Goal: Check status: Check status

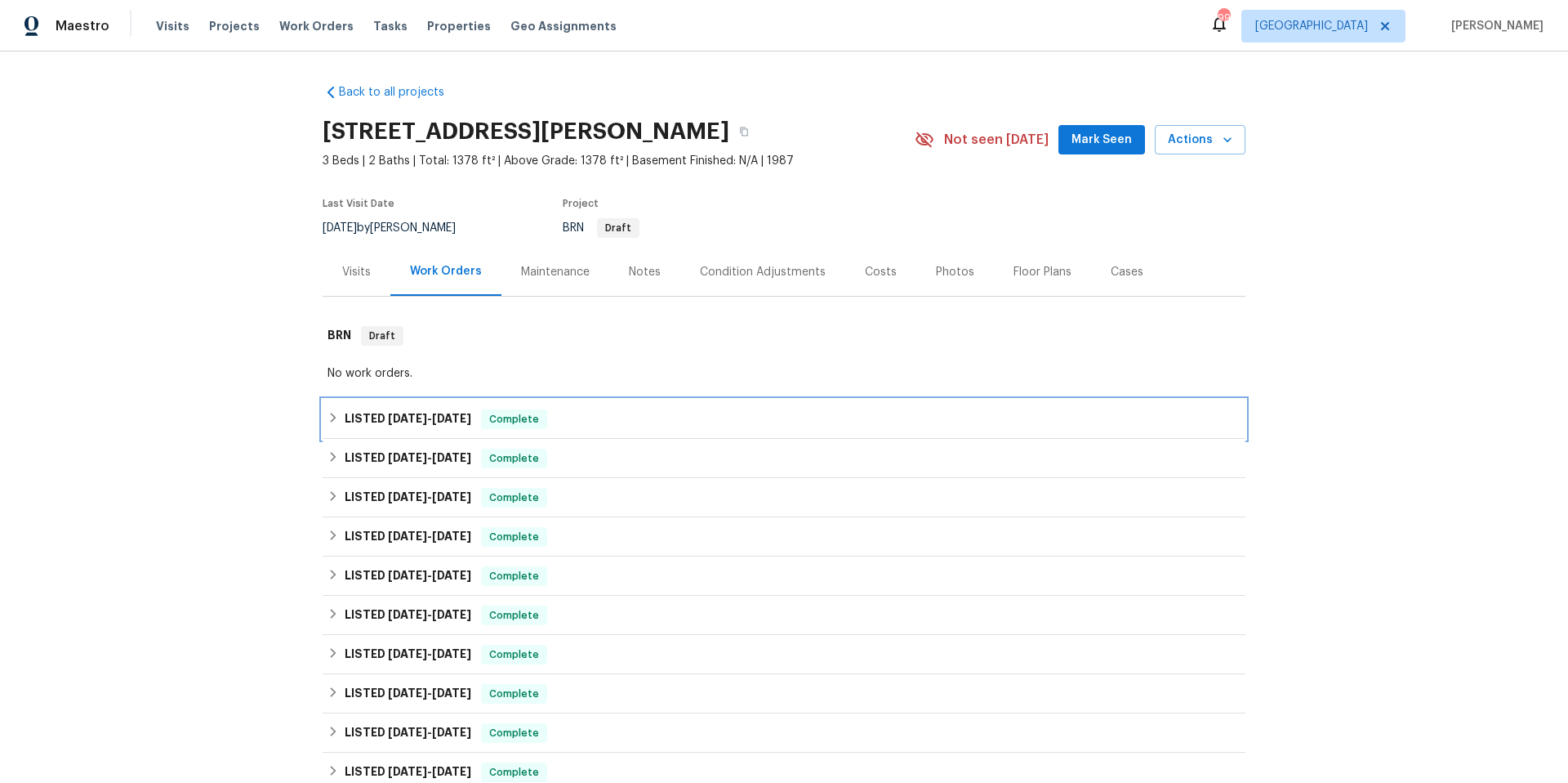
click at [577, 419] on div "LISTED 8/28/25 - 8/29/25 Complete" at bounding box center [784, 419] width 913 height 19
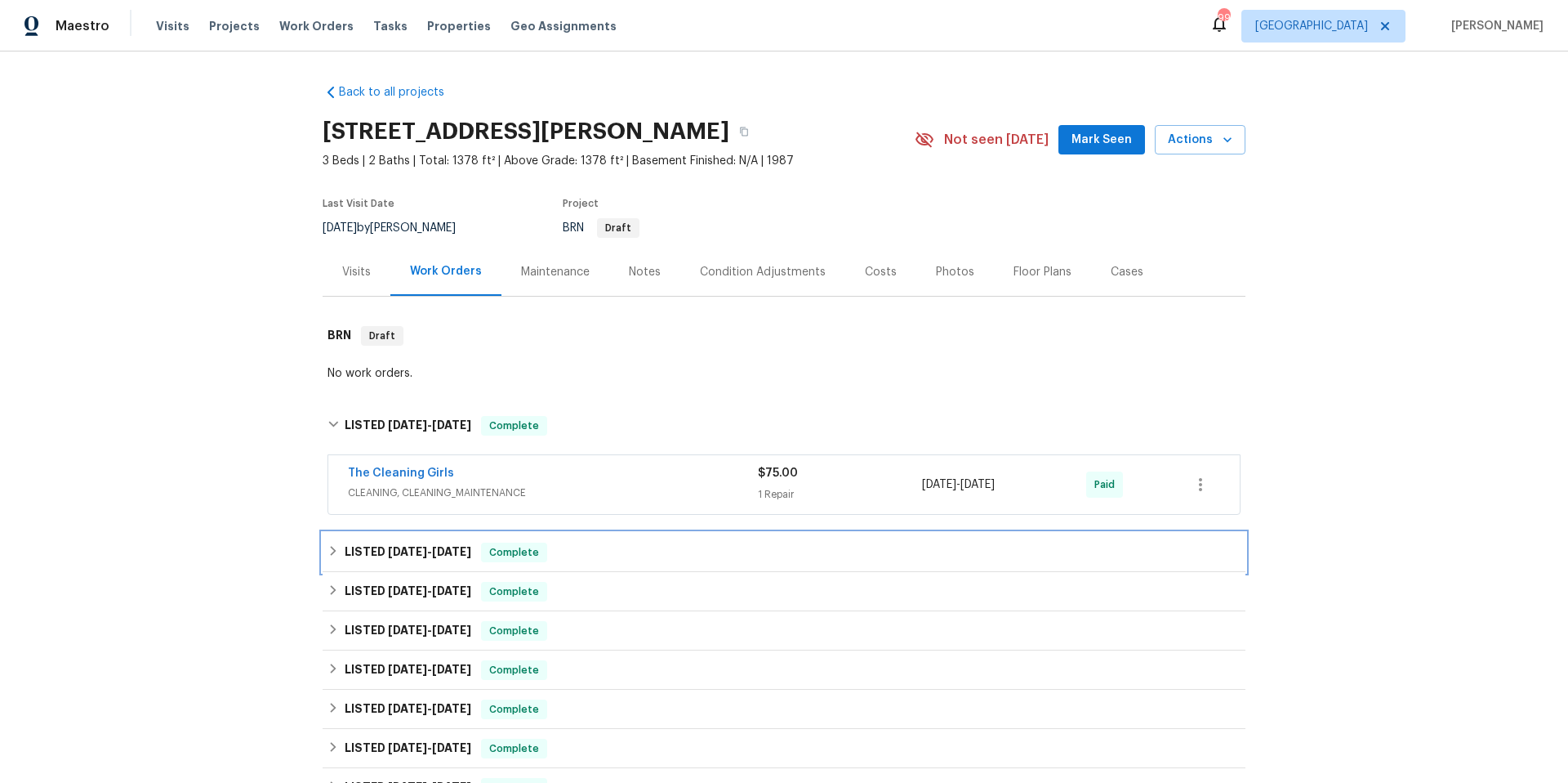
click at [596, 558] on div "LISTED 8/11/25 - 8/25/25 Complete" at bounding box center [784, 552] width 913 height 19
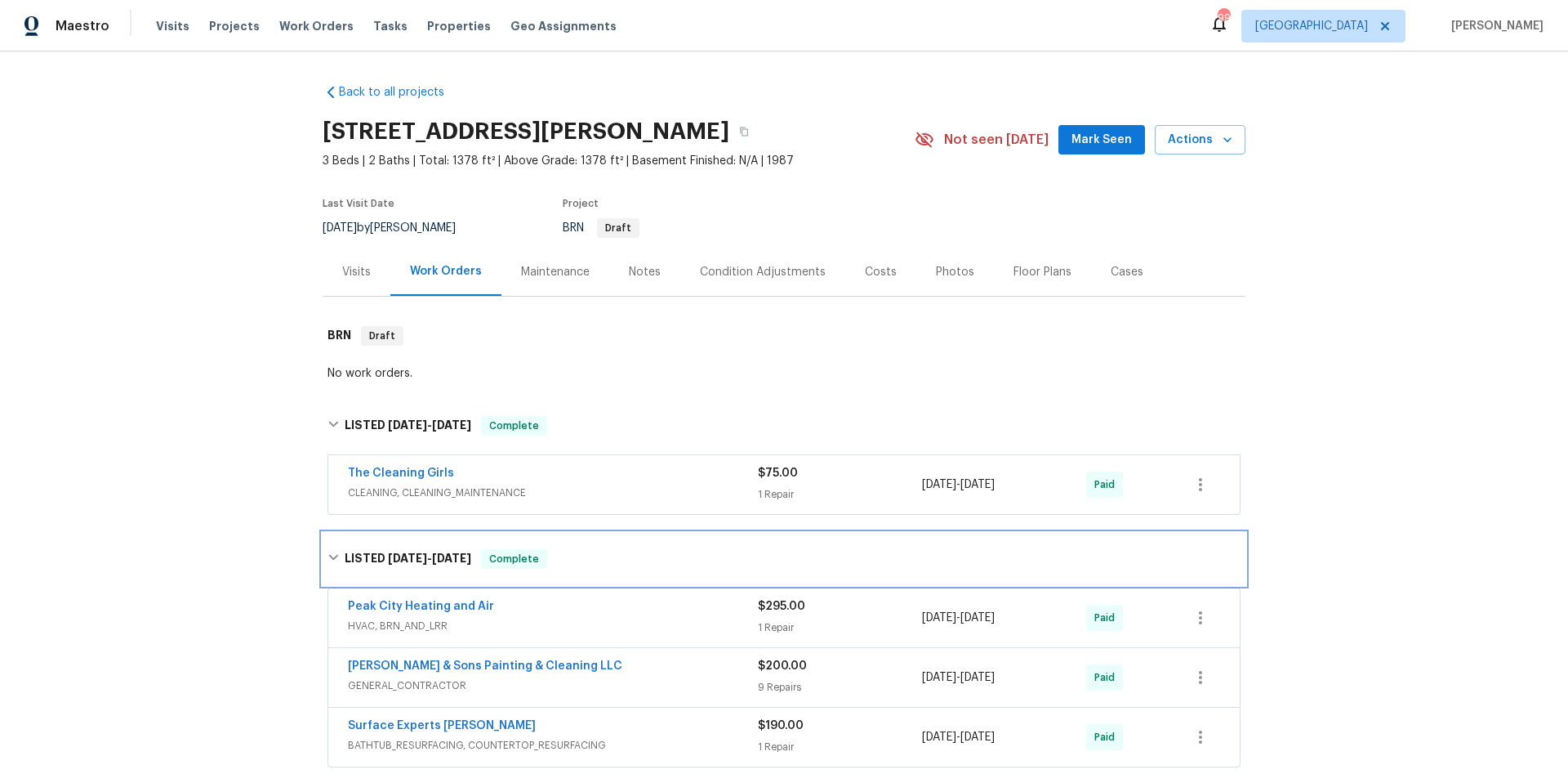
scroll to position [319, 0]
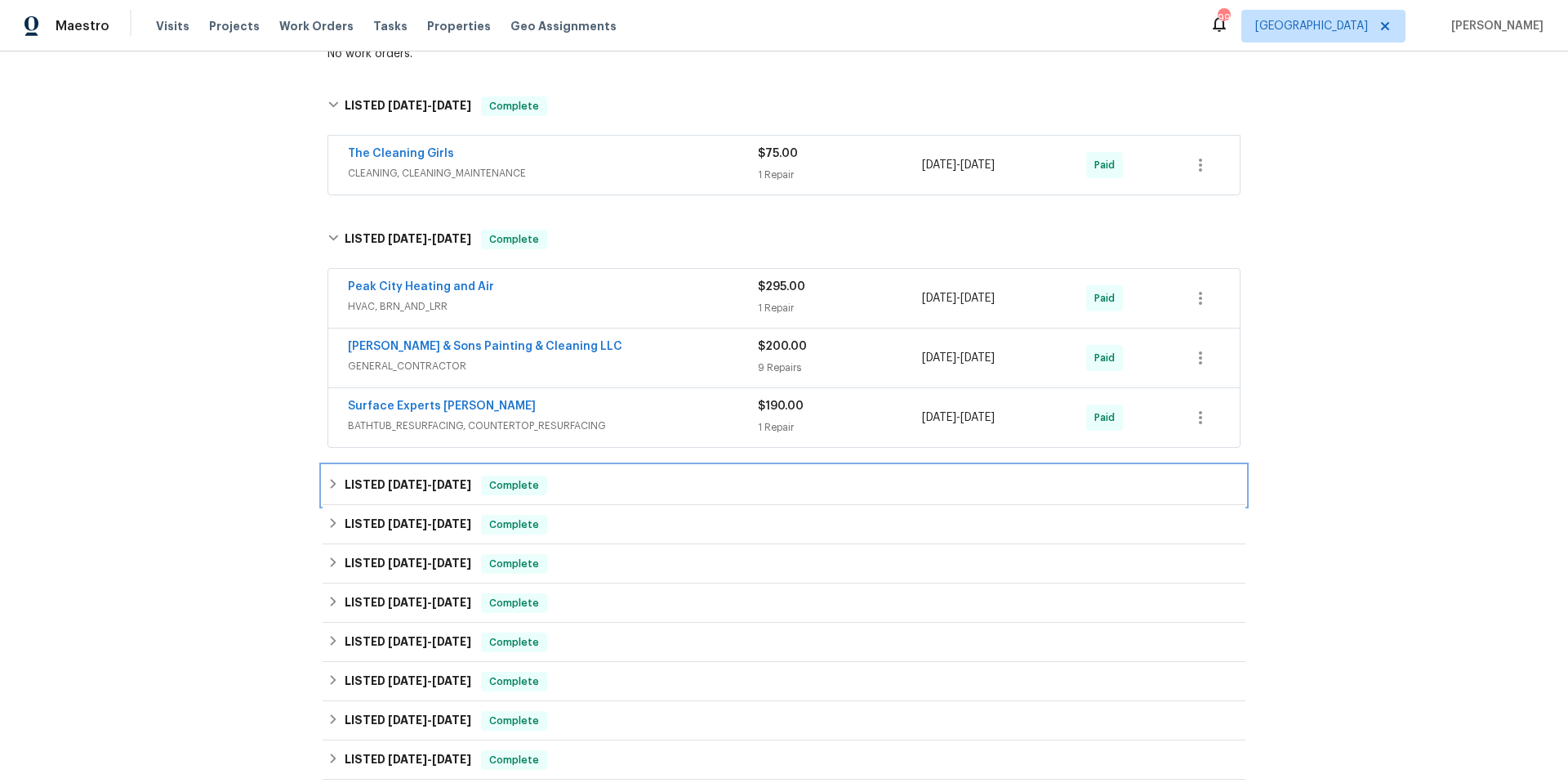
click at [621, 493] on div "LISTED 7/17/25 - 7/22/25 Complete" at bounding box center [784, 486] width 913 height 19
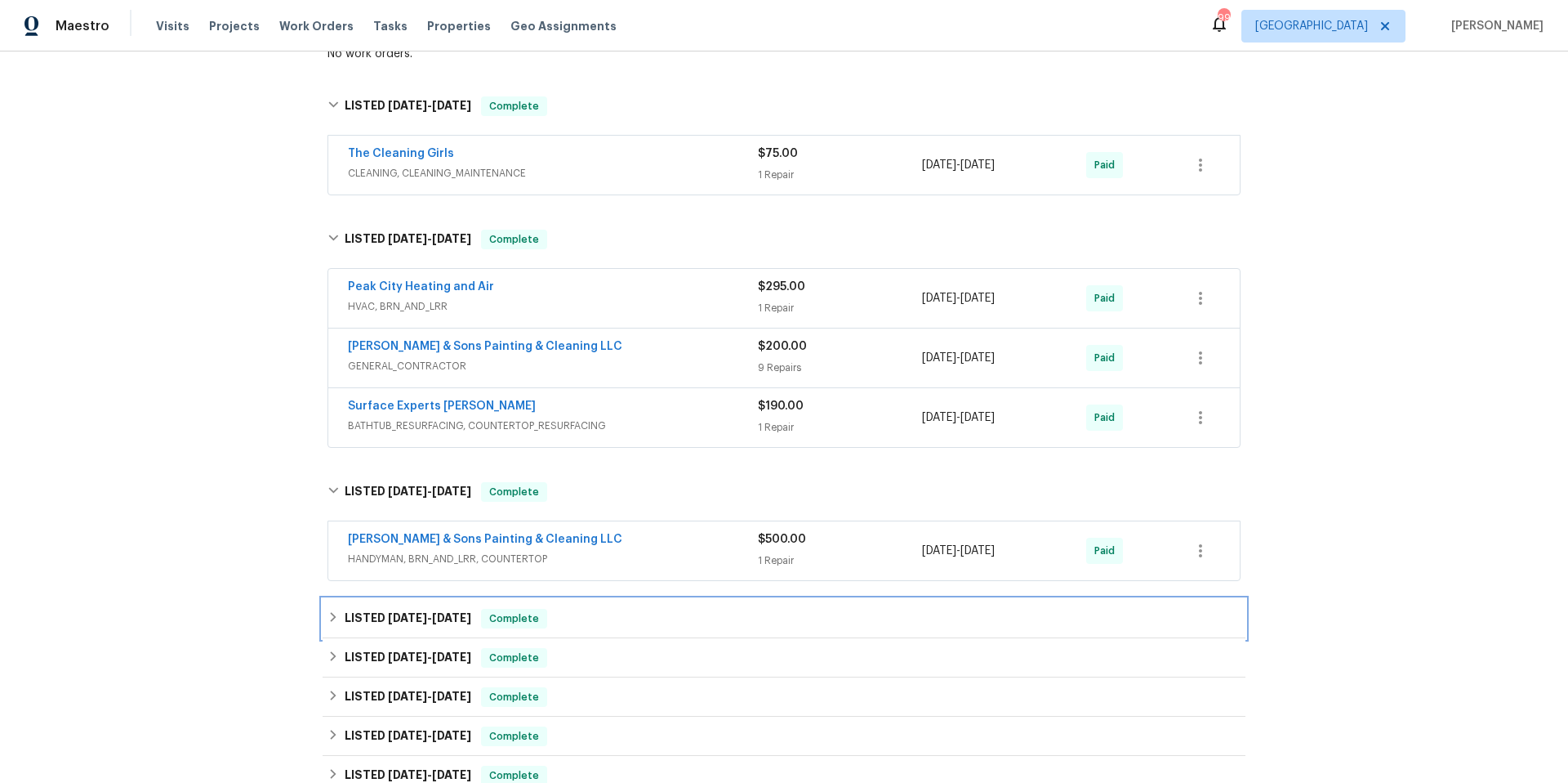
click at [651, 627] on div "LISTED 5/21/25 - 5/26/25 Complete" at bounding box center [784, 619] width 913 height 19
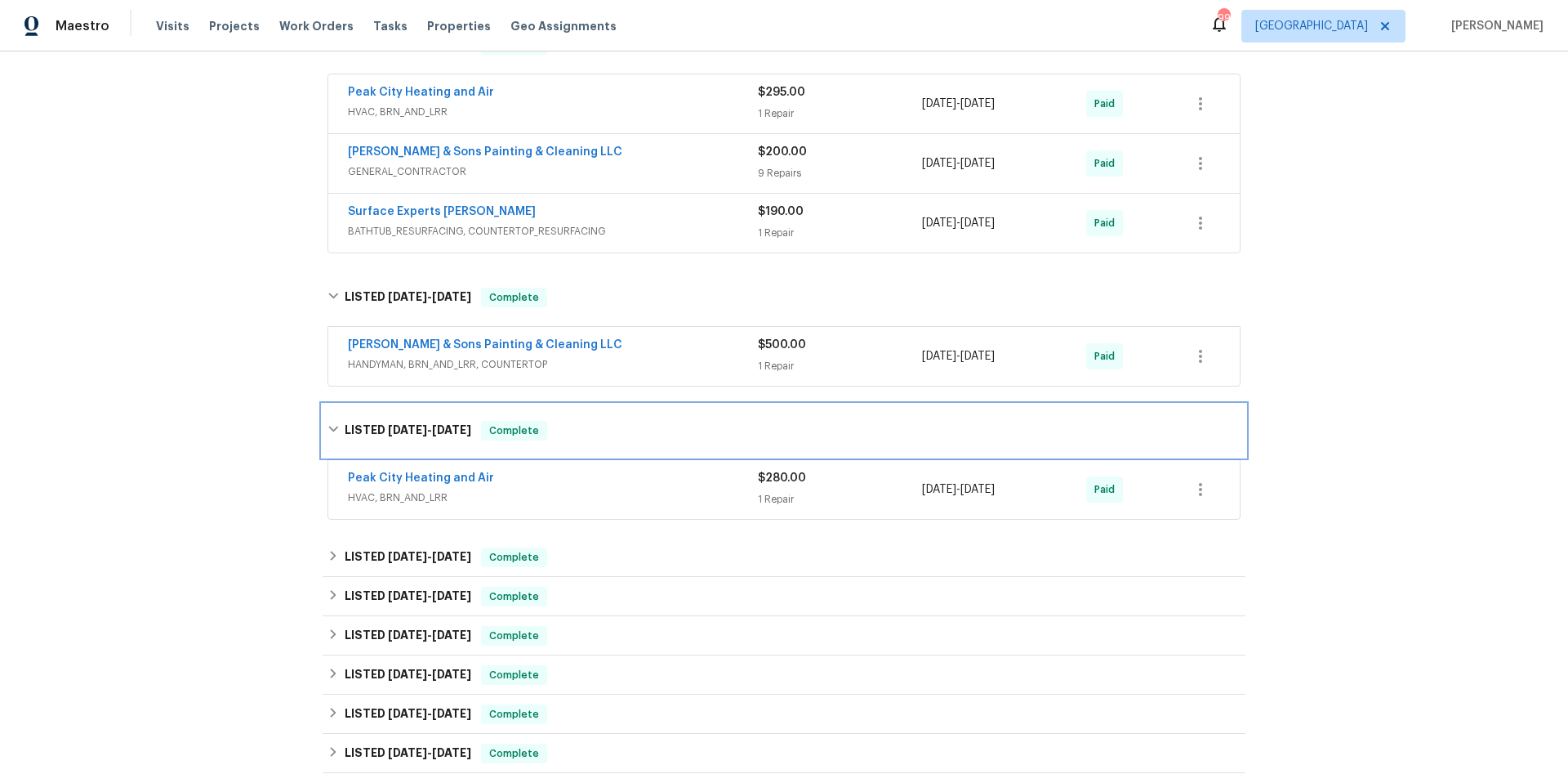
scroll to position [641, 0]
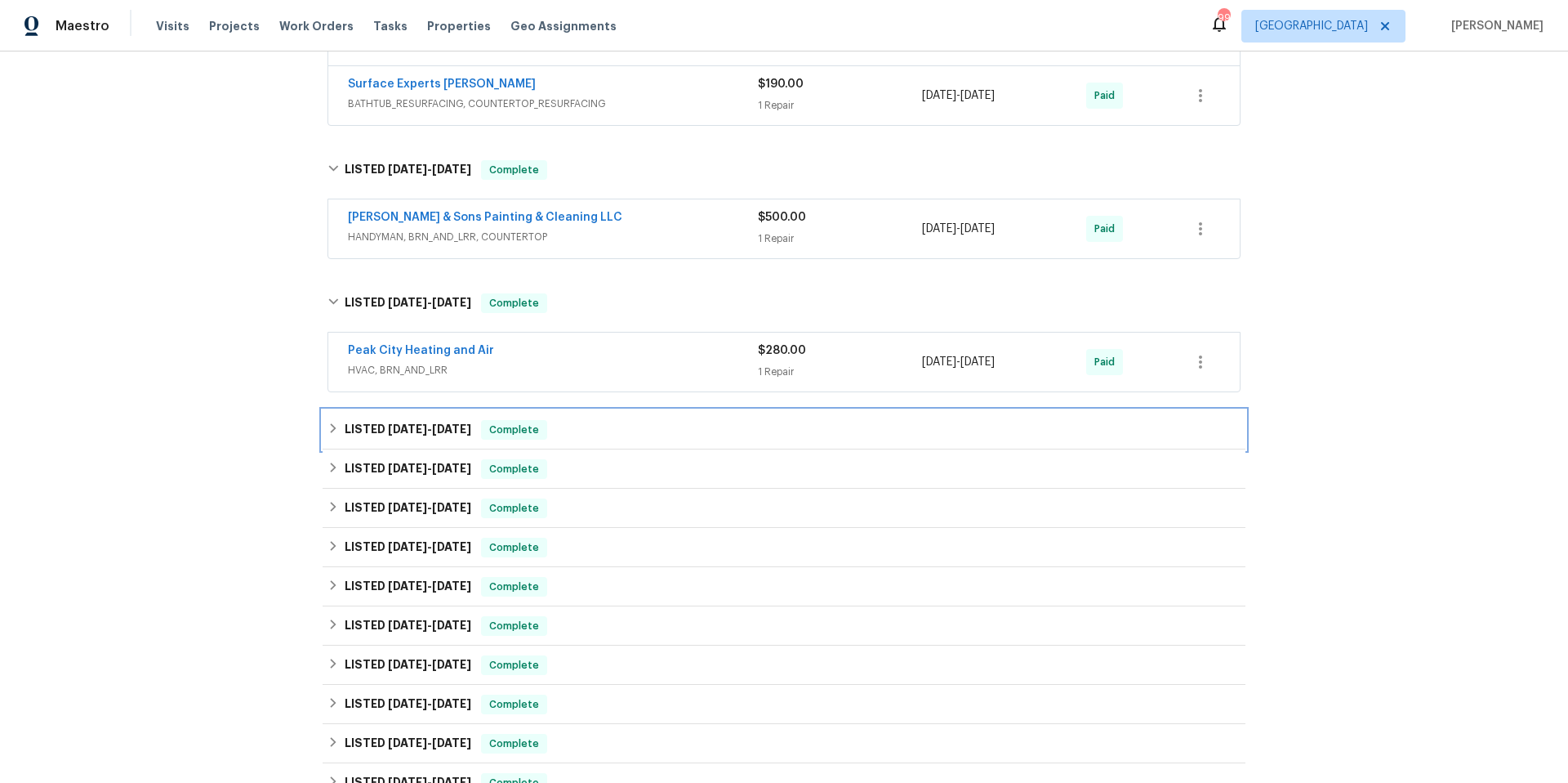
click at [651, 439] on div "LISTED 3/26/25 - 4/25/25 Complete" at bounding box center [784, 430] width 923 height 39
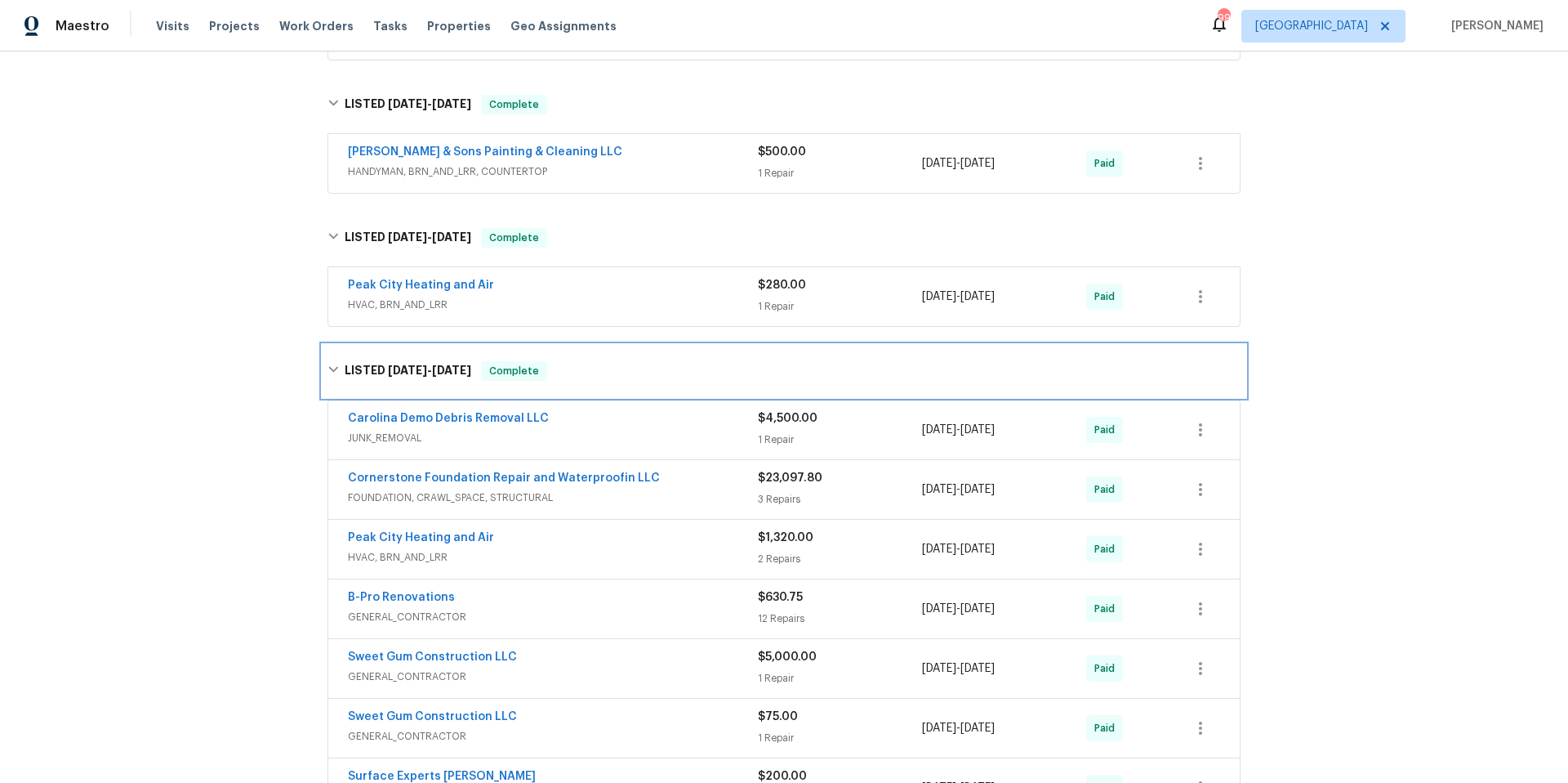
scroll to position [722, 0]
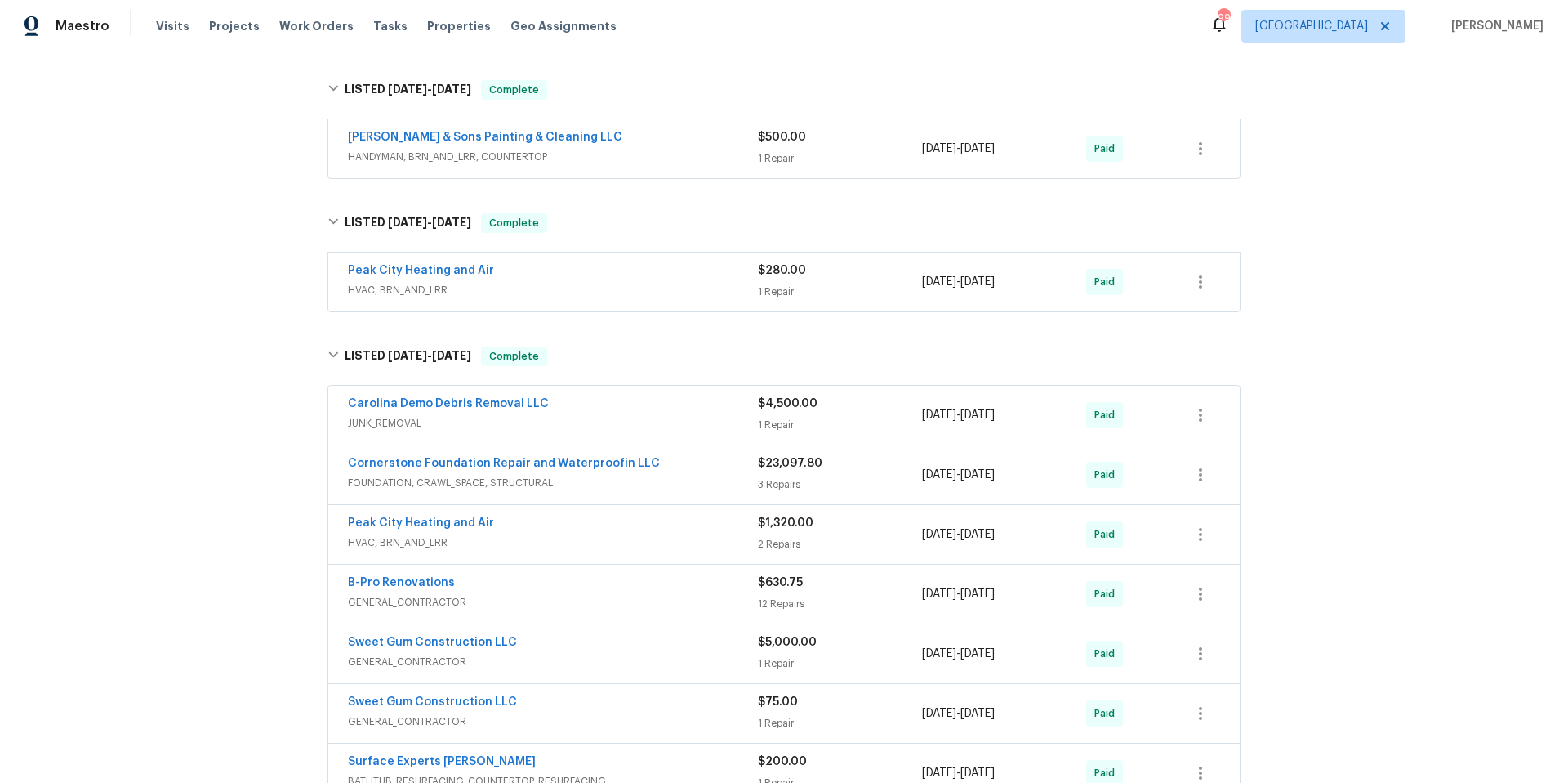
click at [672, 465] on div "Cornerstone Foundation Repair and Waterproofin LLC" at bounding box center [553, 465] width 410 height 19
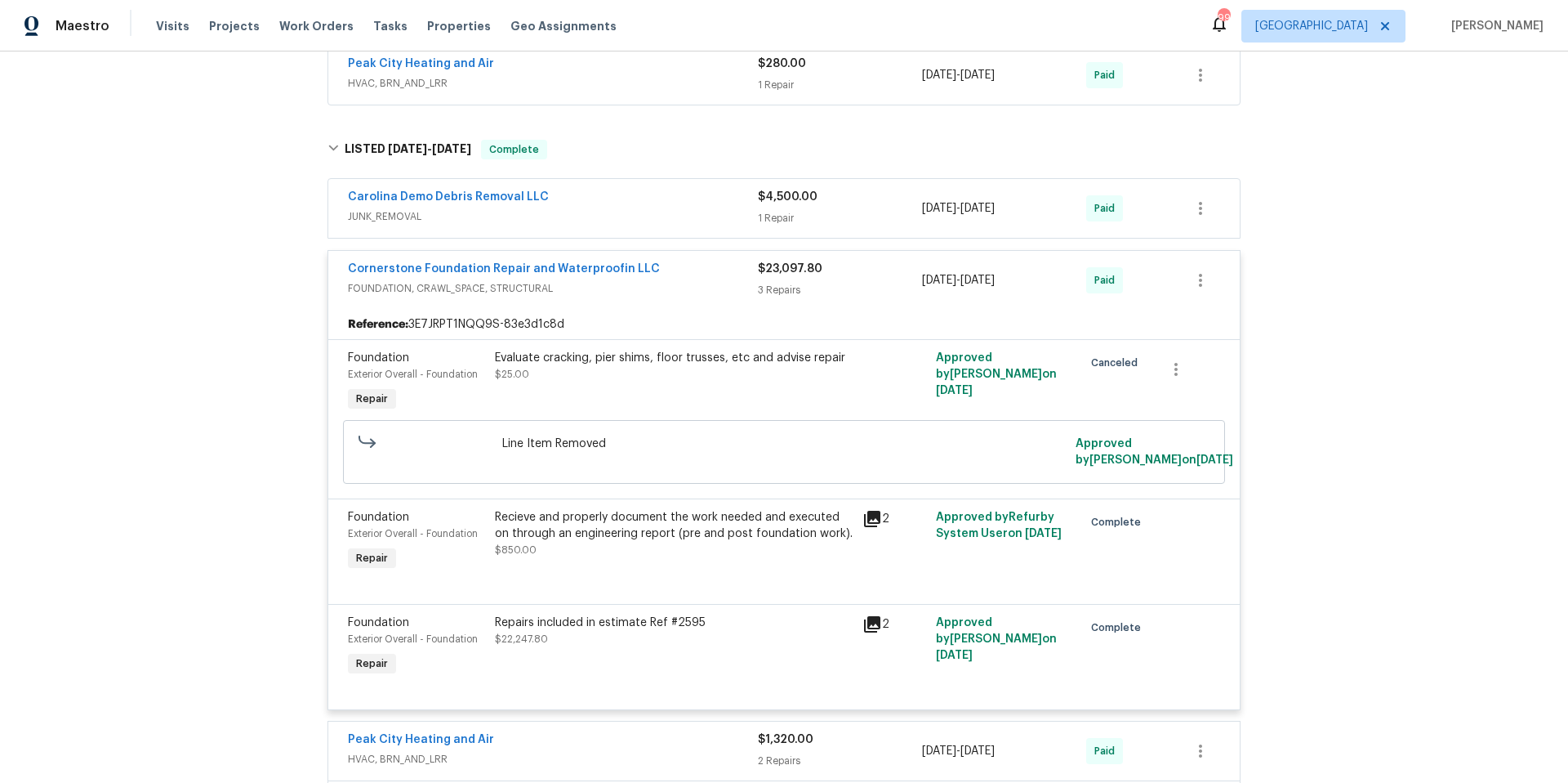
scroll to position [936, 0]
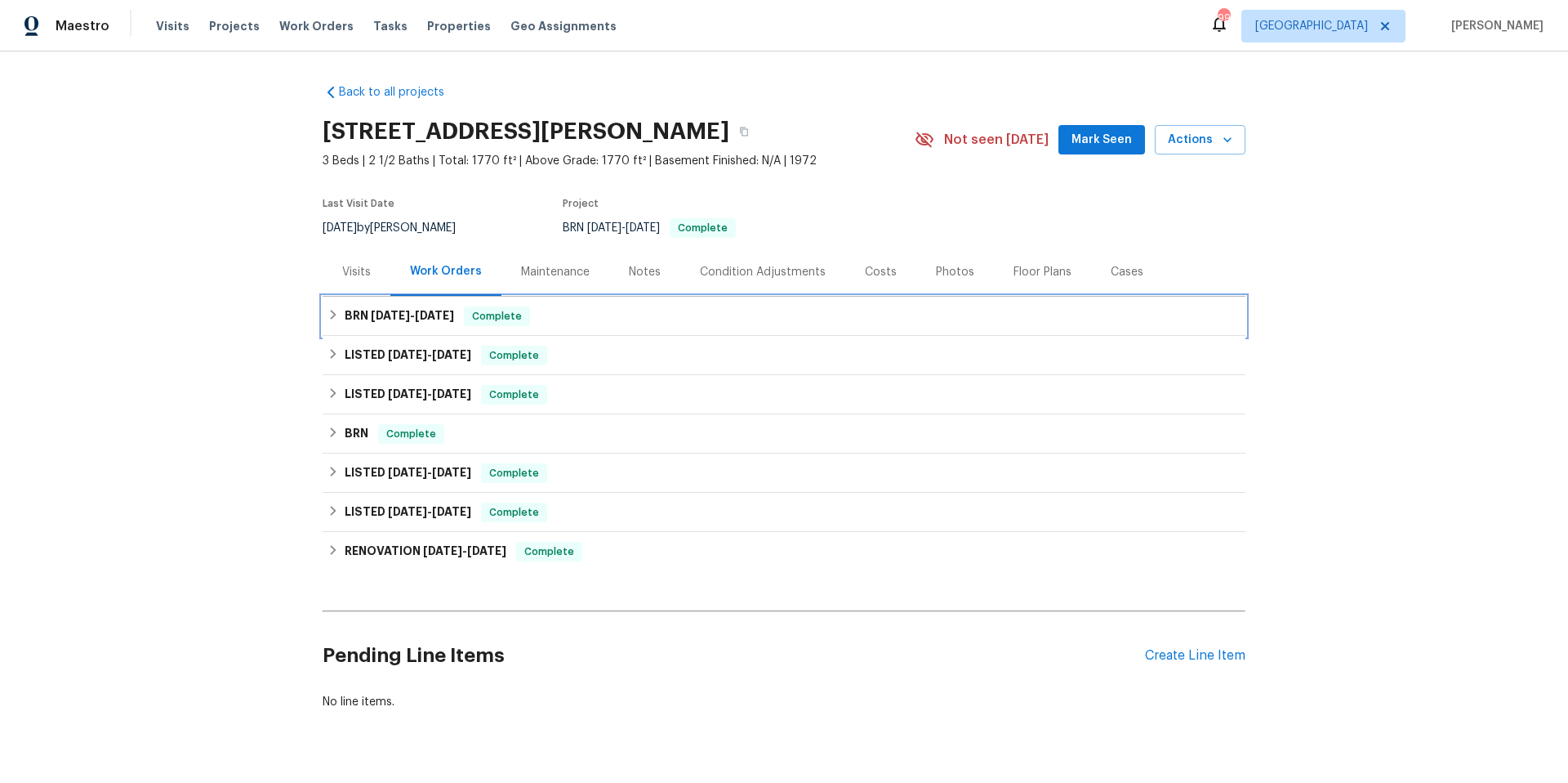
click at [672, 314] on div "BRN [DATE] - [DATE] Complete" at bounding box center [784, 316] width 913 height 19
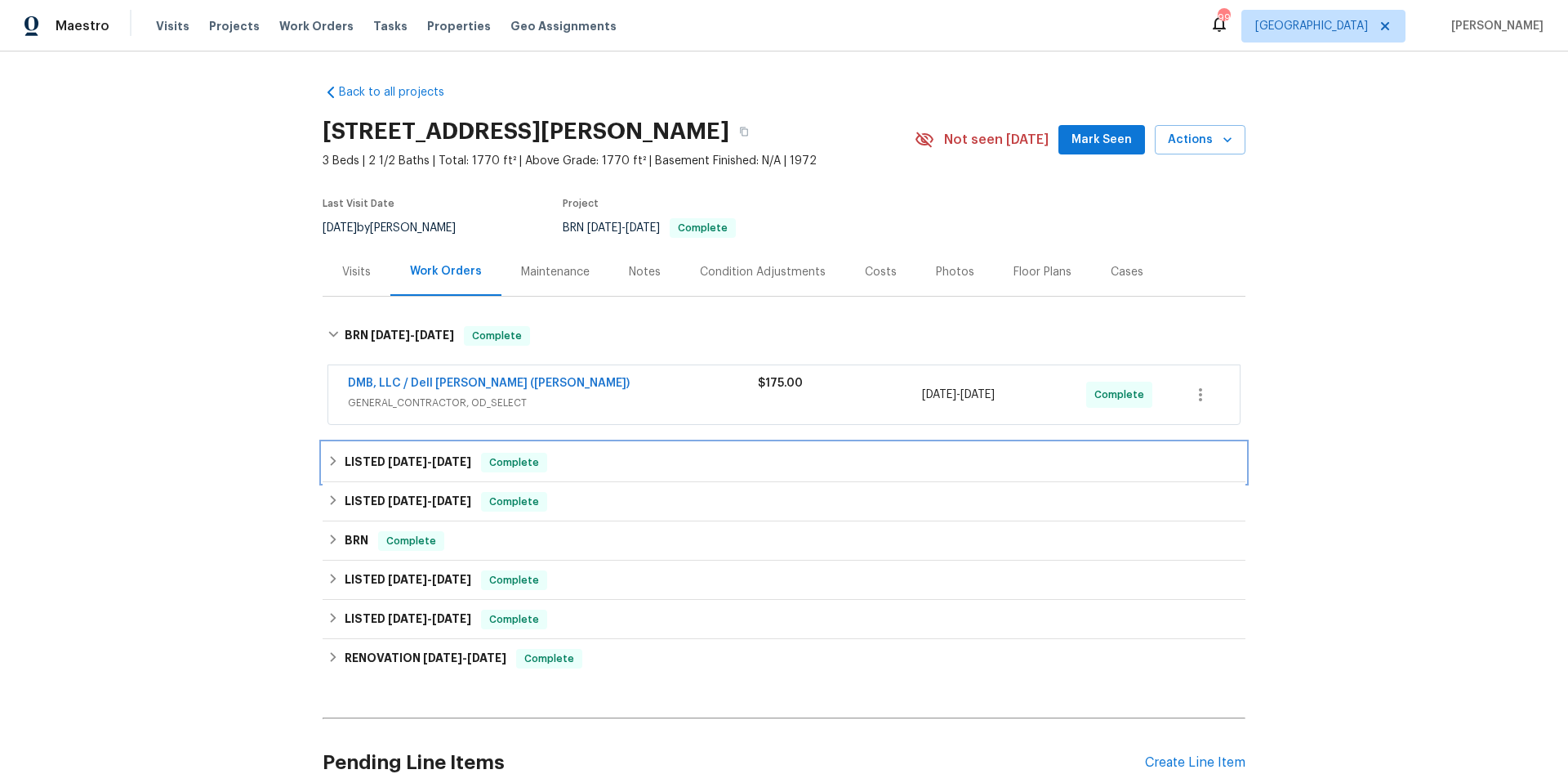
click at [687, 452] on div "LISTED [DATE] - [DATE] Complete" at bounding box center [784, 462] width 913 height 19
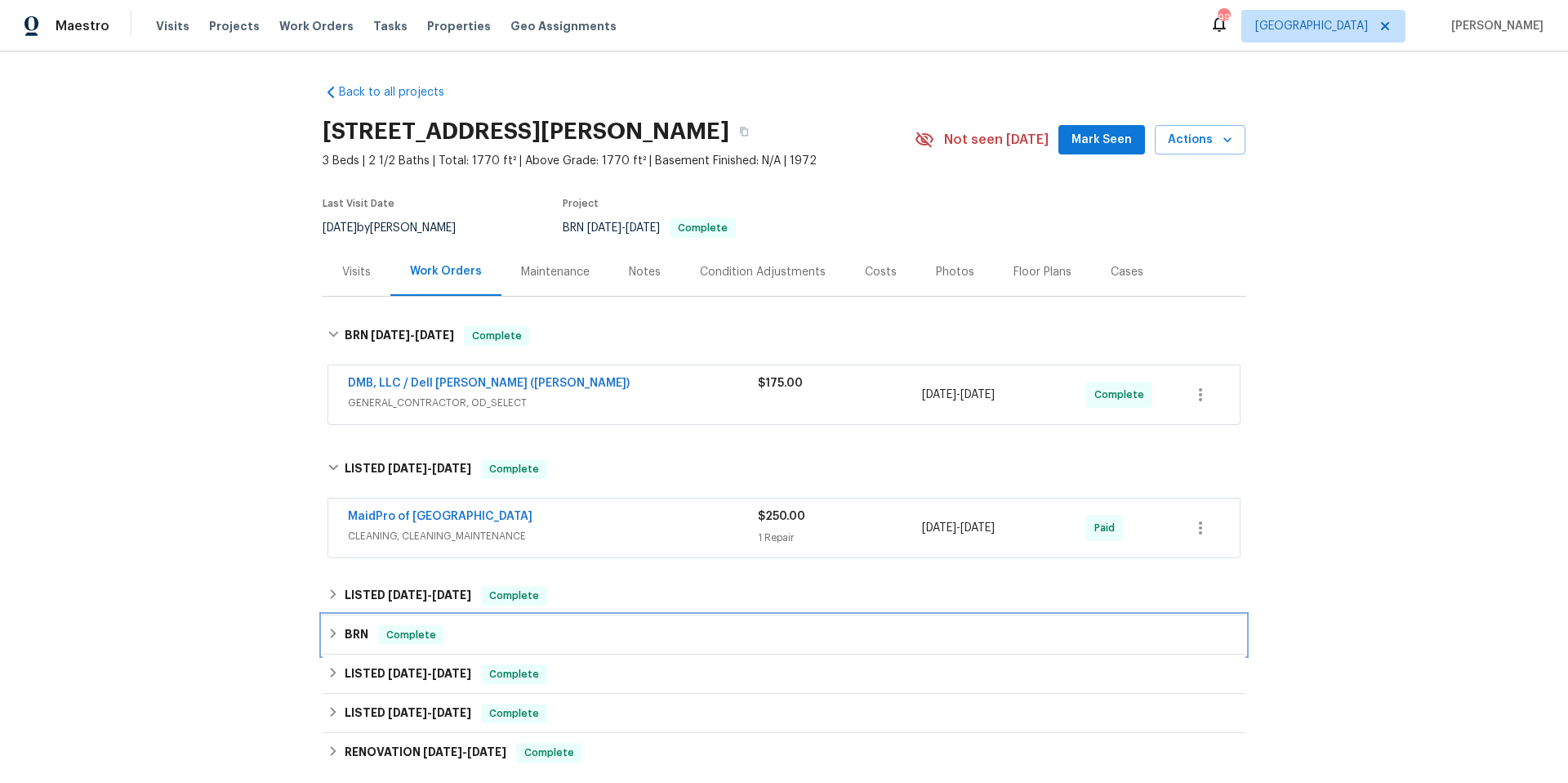
click at [671, 638] on div "BRN Complete" at bounding box center [784, 635] width 913 height 19
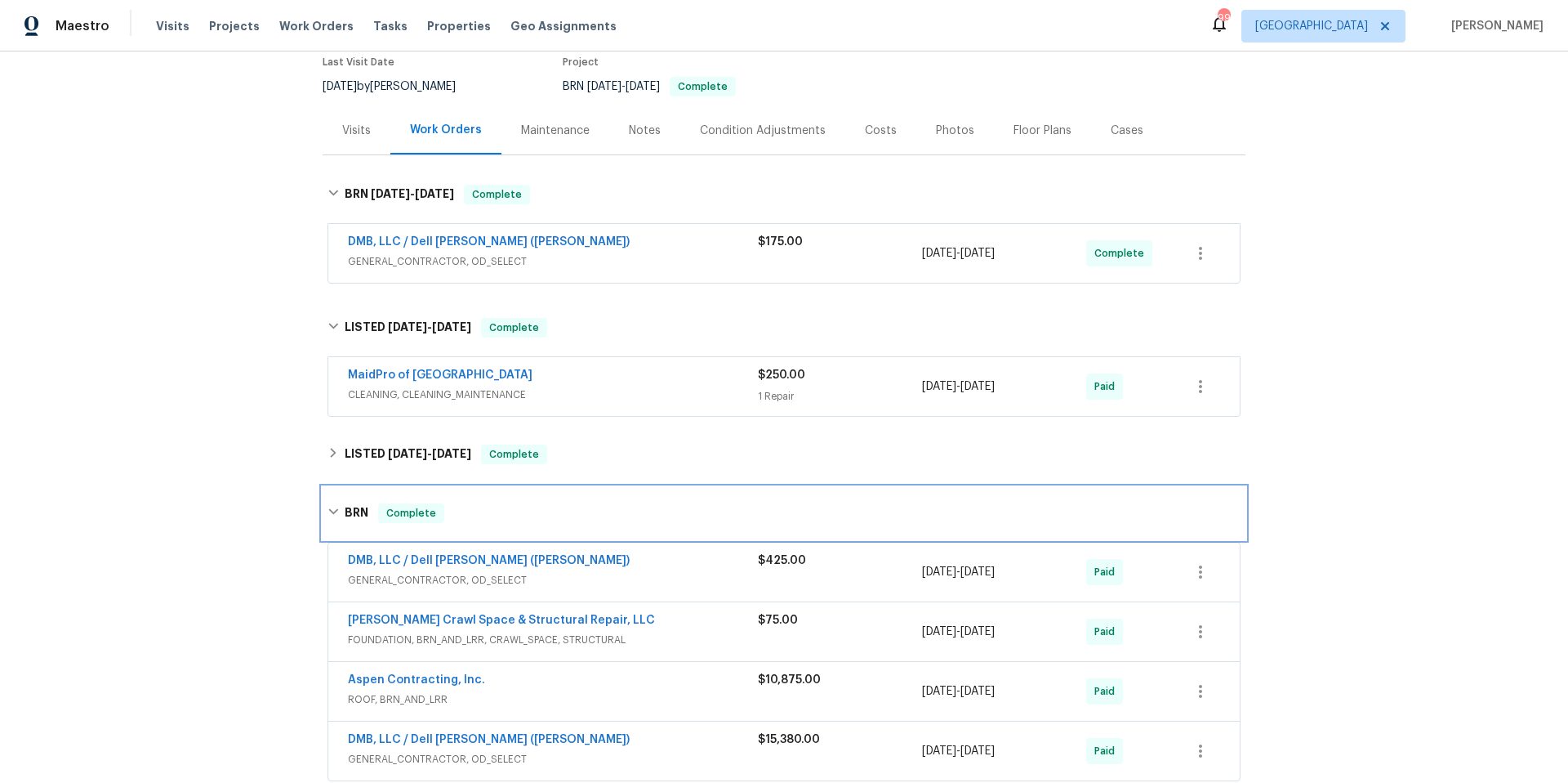
scroll to position [438, 0]
